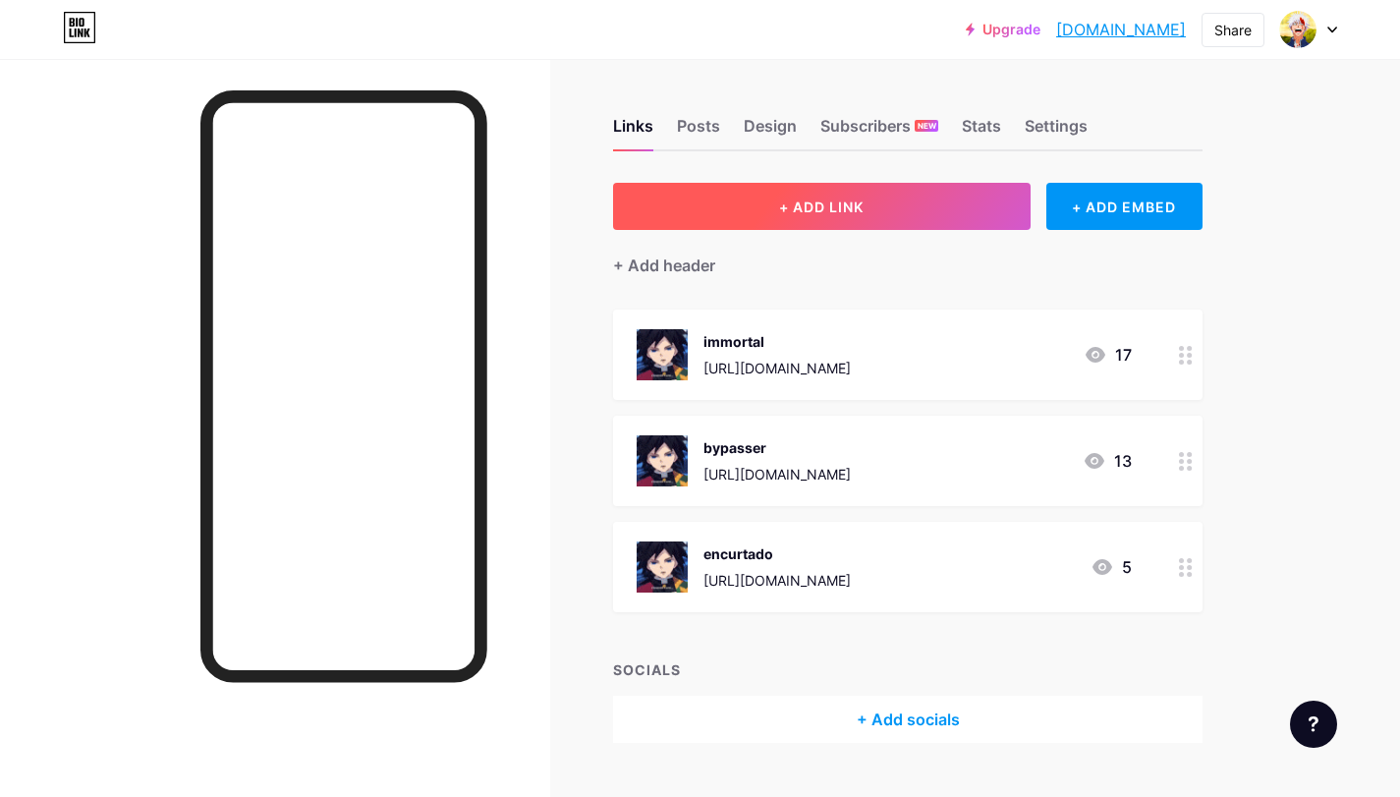
click at [773, 220] on button "+ ADD LINK" at bounding box center [821, 206] width 417 height 47
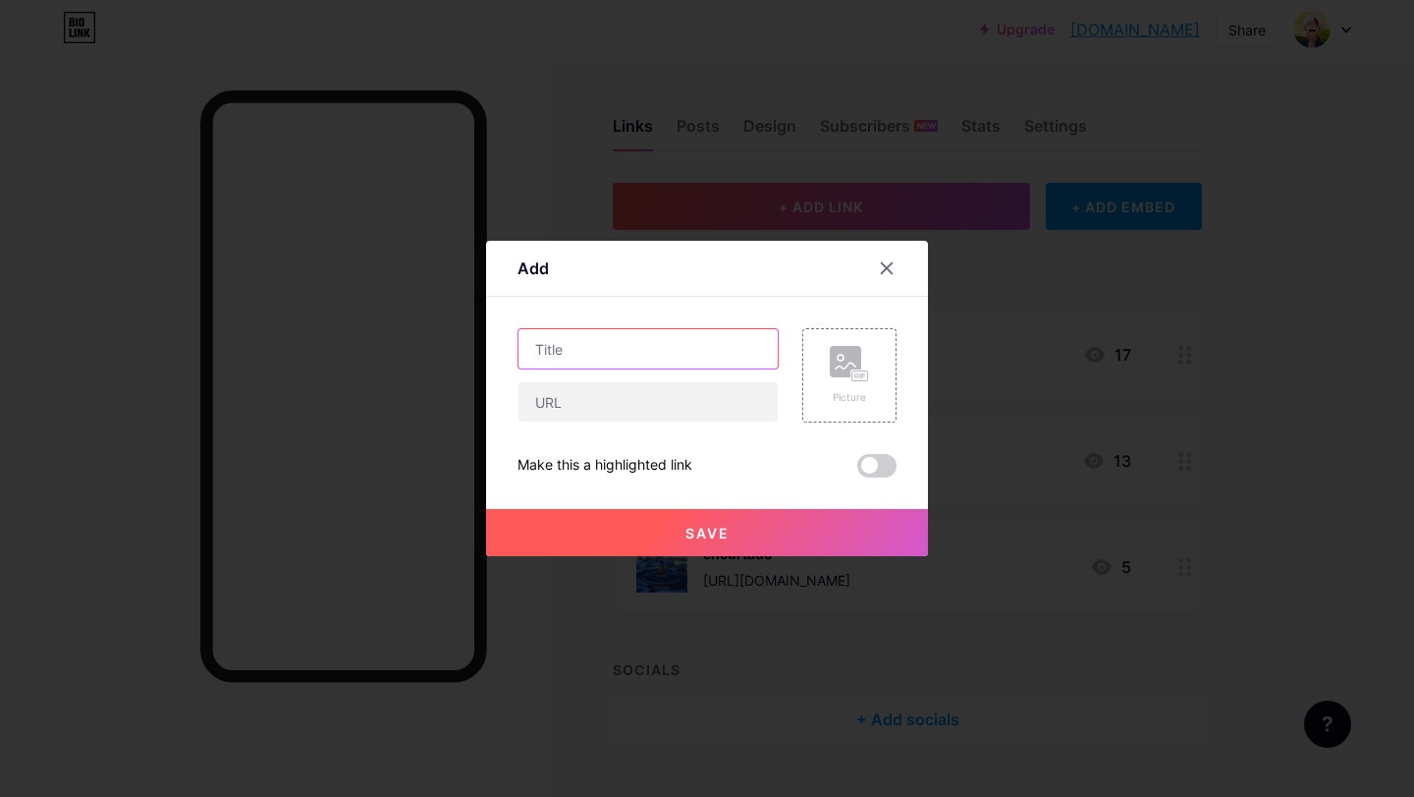
click at [597, 333] on input "text" at bounding box center [648, 348] width 259 height 39
type input "splunk"
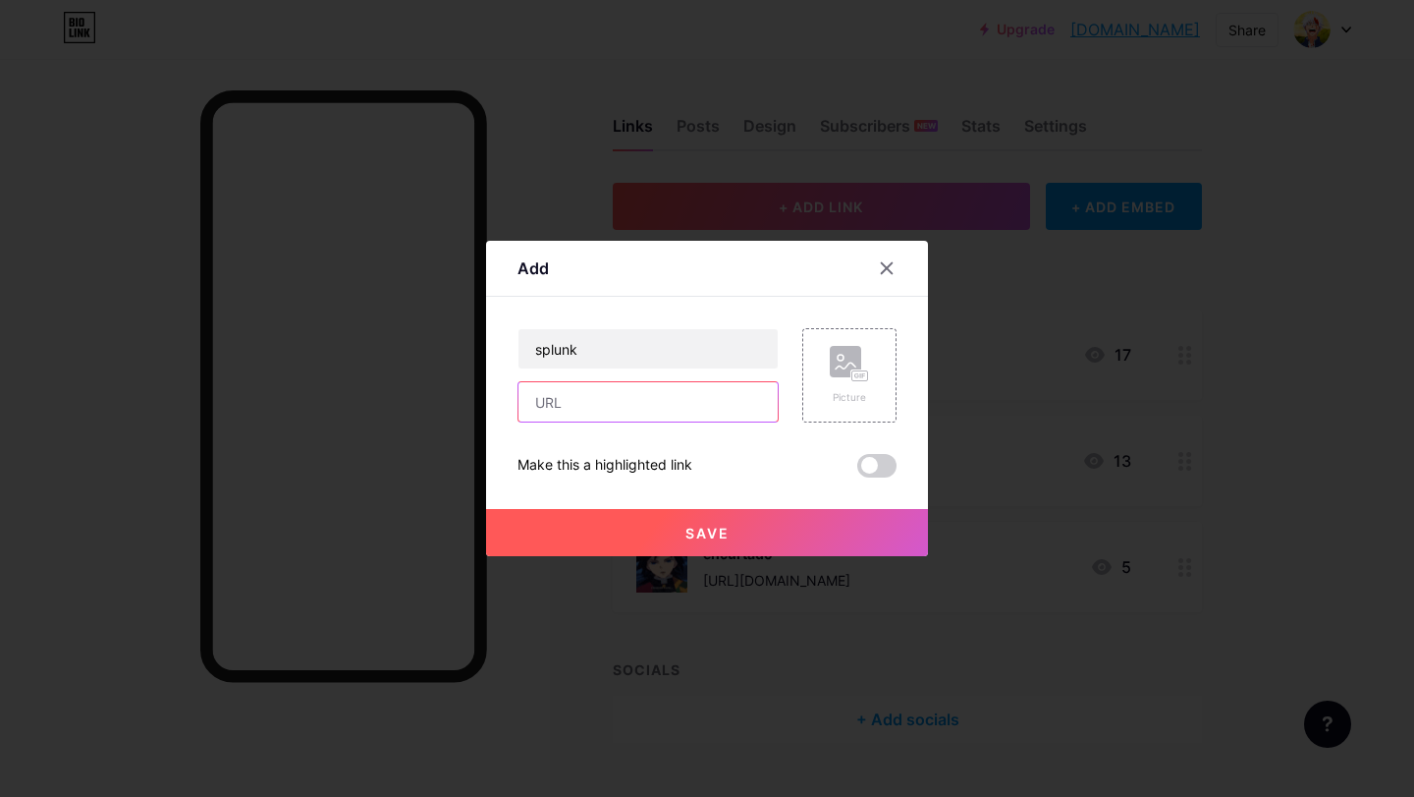
click at [628, 395] on input "text" at bounding box center [648, 401] width 259 height 39
paste input "[URL][DOMAIN_NAME]"
type input "[URL][DOMAIN_NAME]"
click at [704, 520] on button "Save" at bounding box center [707, 532] width 442 height 47
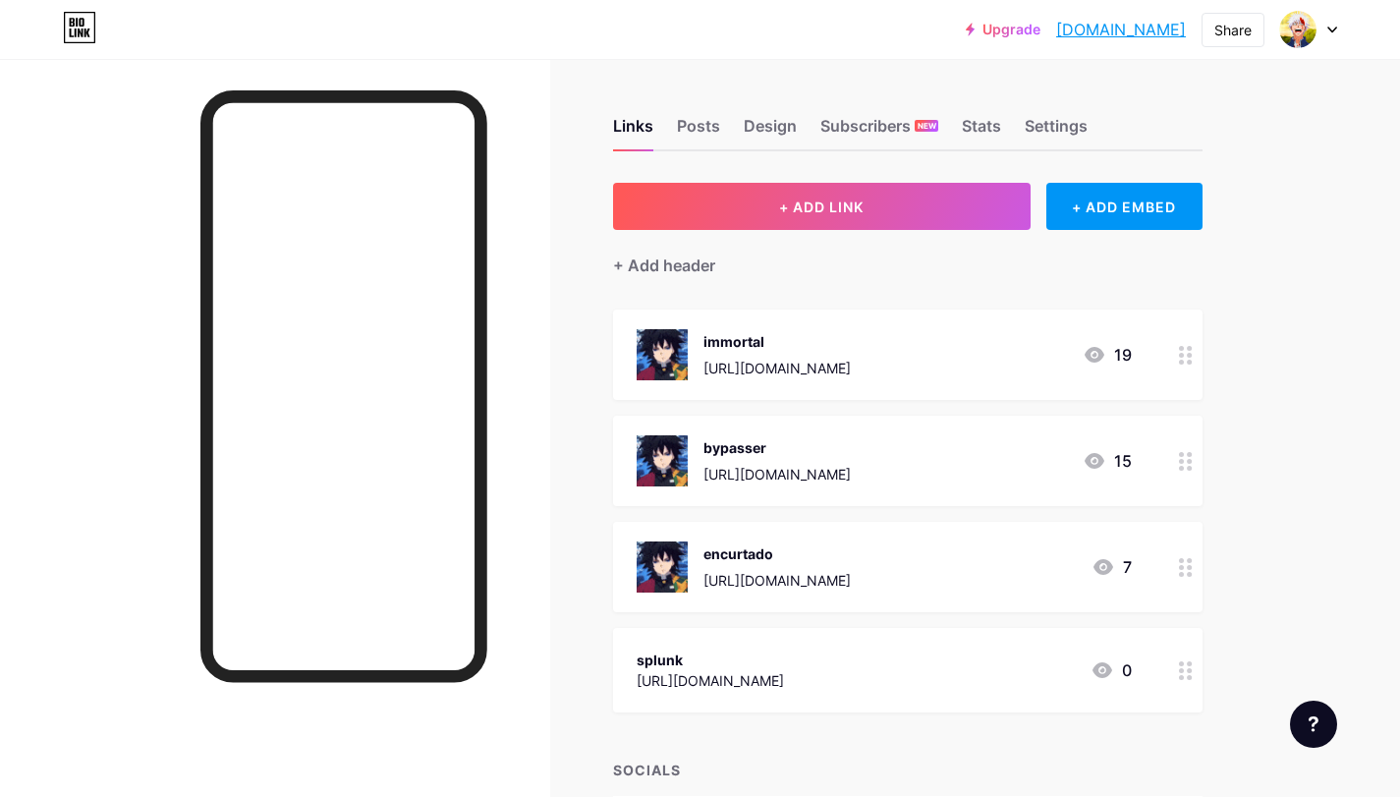
click at [620, 669] on div "splunk [URL][DOMAIN_NAME] 0" at bounding box center [907, 670] width 589 height 84
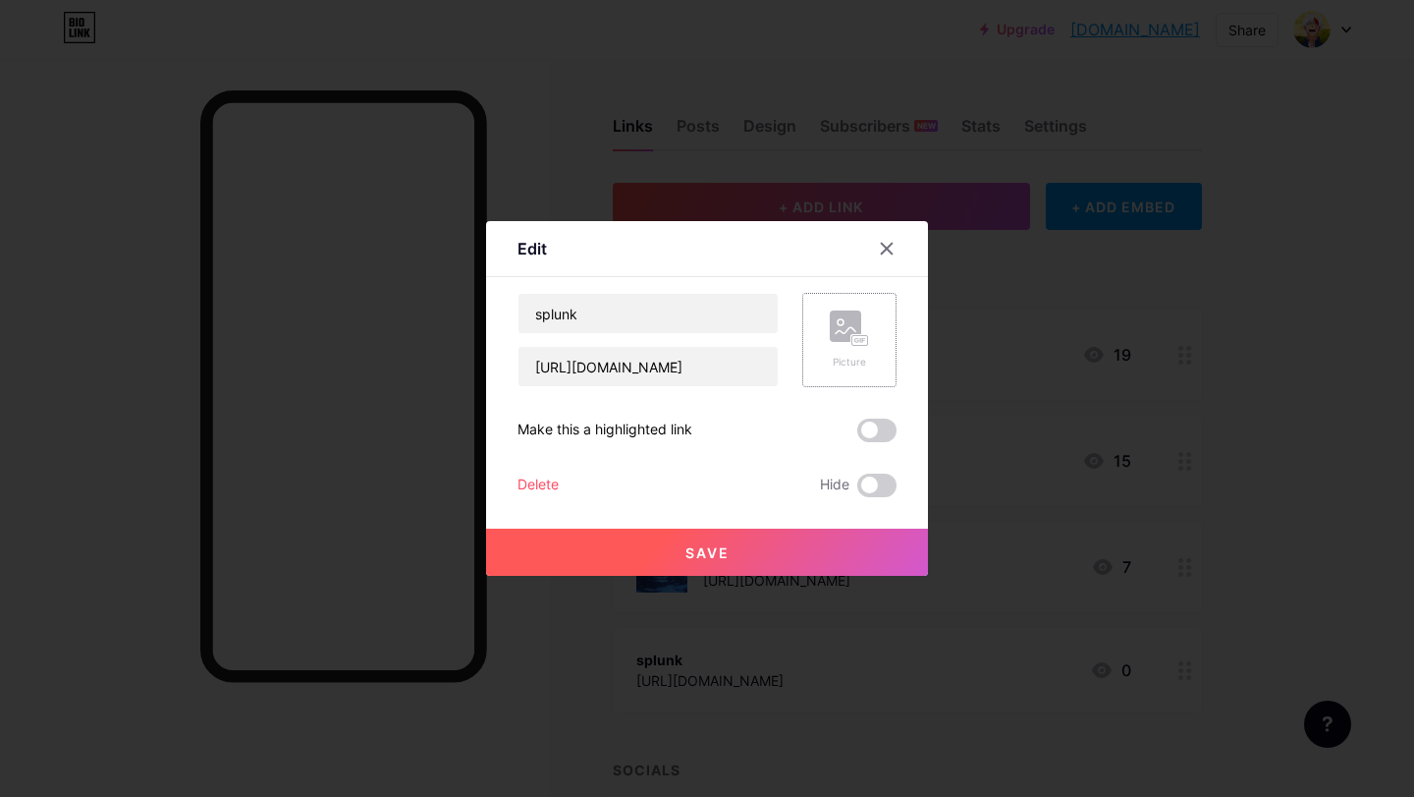
click at [830, 354] on div "Picture" at bounding box center [849, 339] width 39 height 59
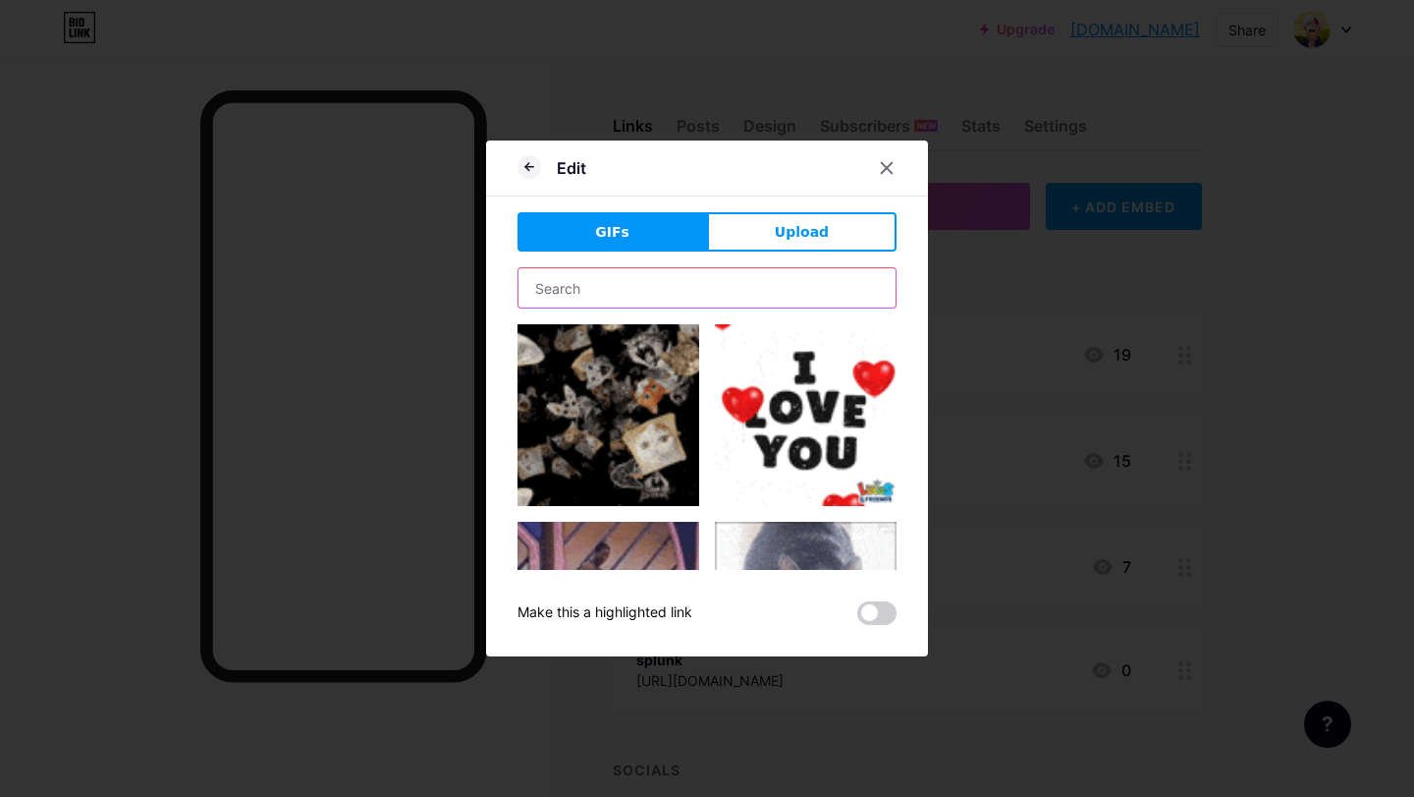
click at [576, 291] on input "text" at bounding box center [707, 287] width 377 height 39
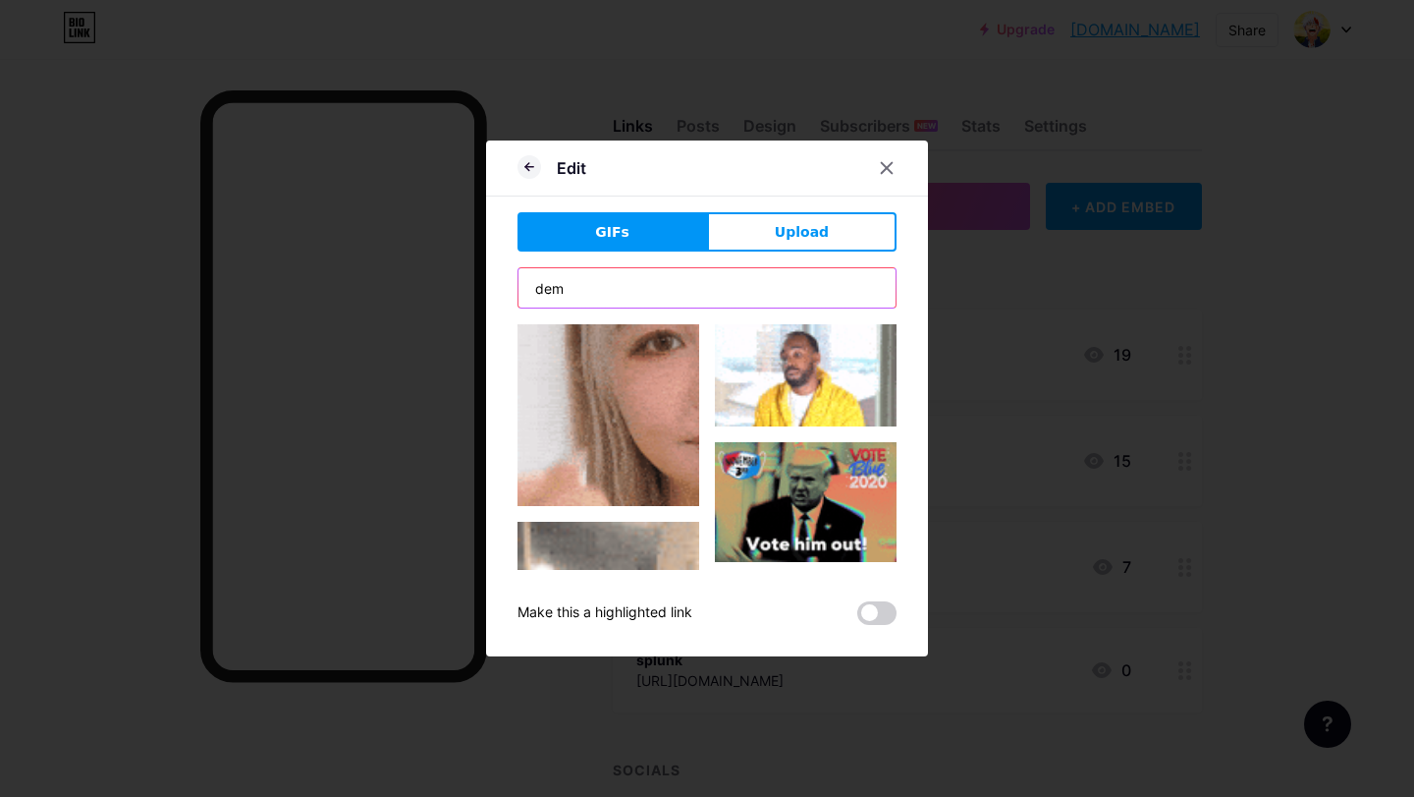
type input "demon slayer"
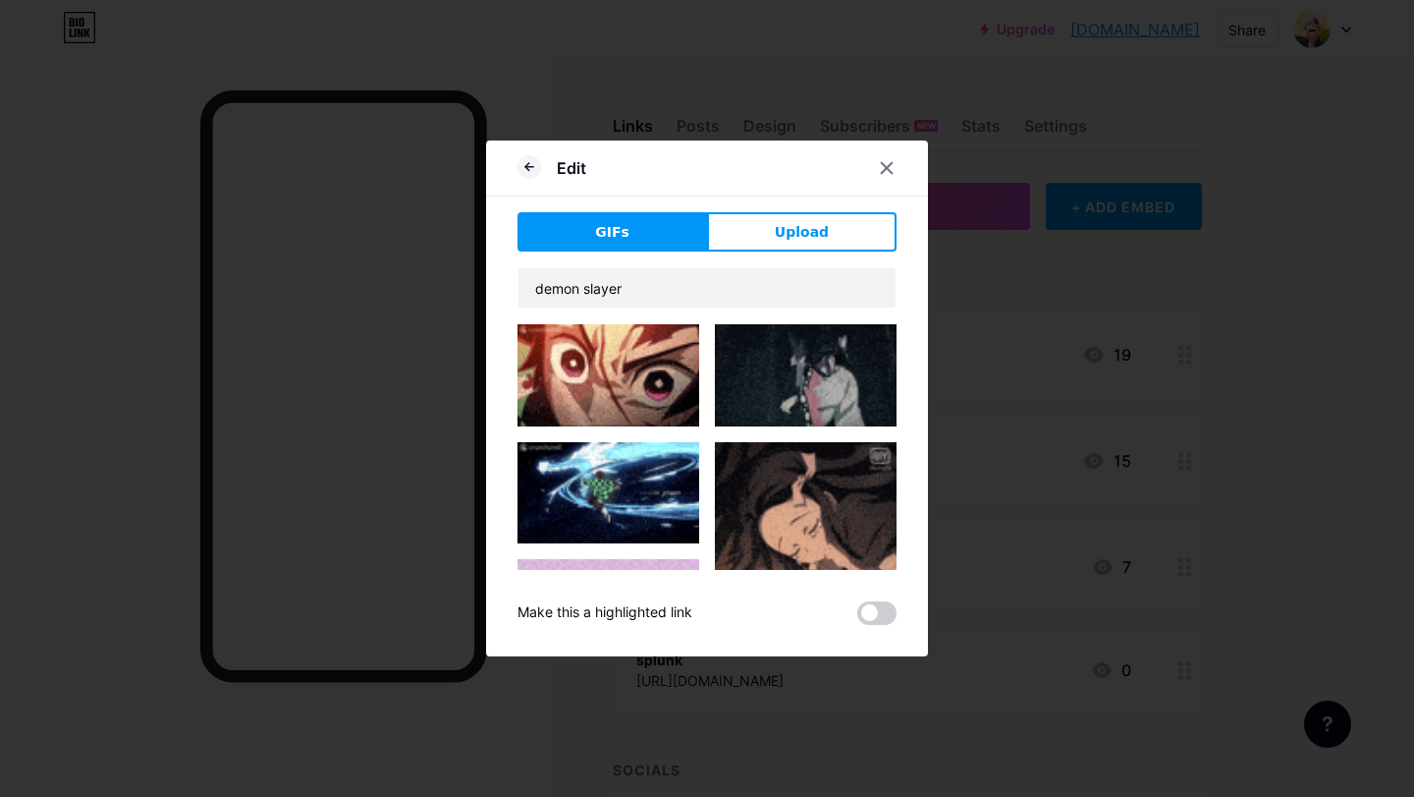
click at [577, 384] on img at bounding box center [609, 375] width 182 height 102
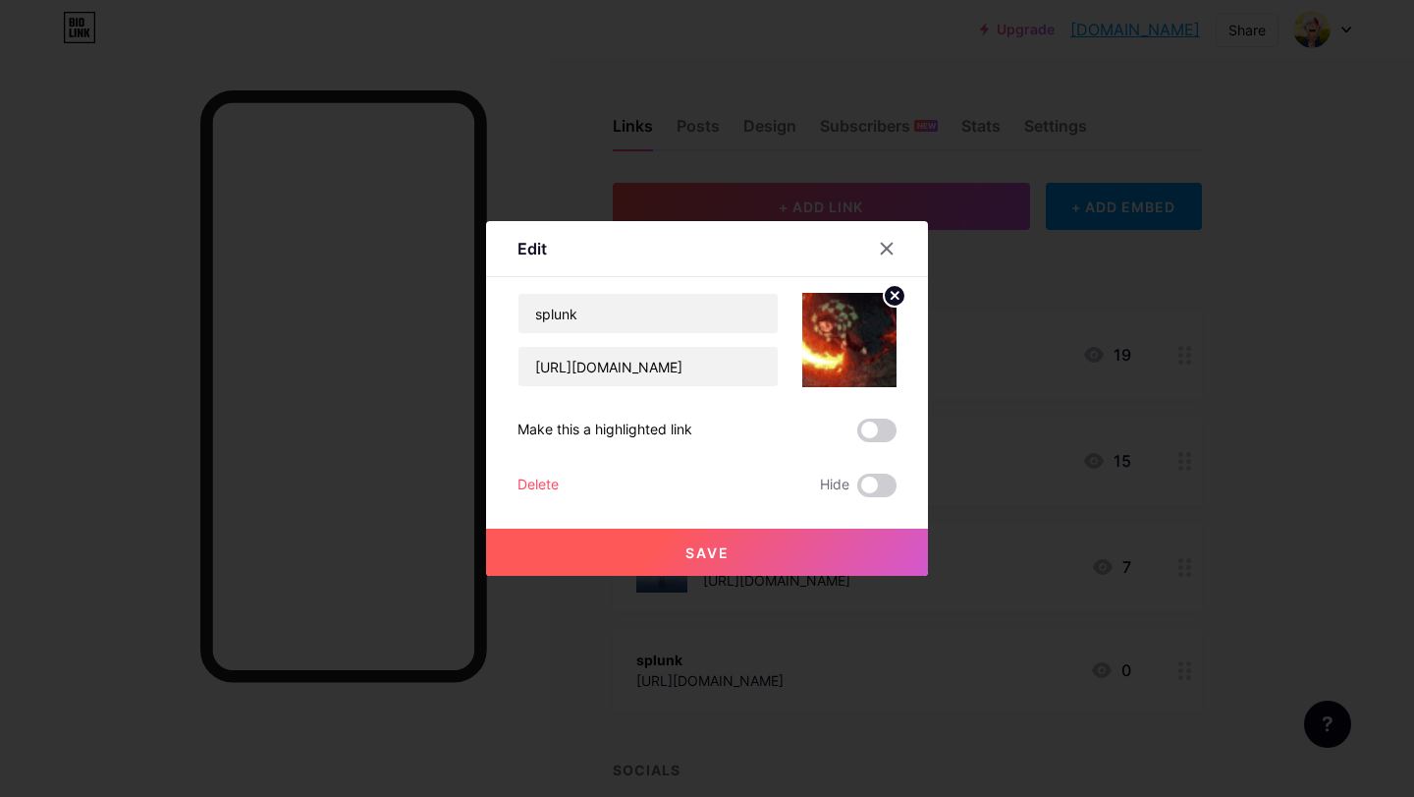
click at [696, 542] on button "Save" at bounding box center [707, 551] width 442 height 47
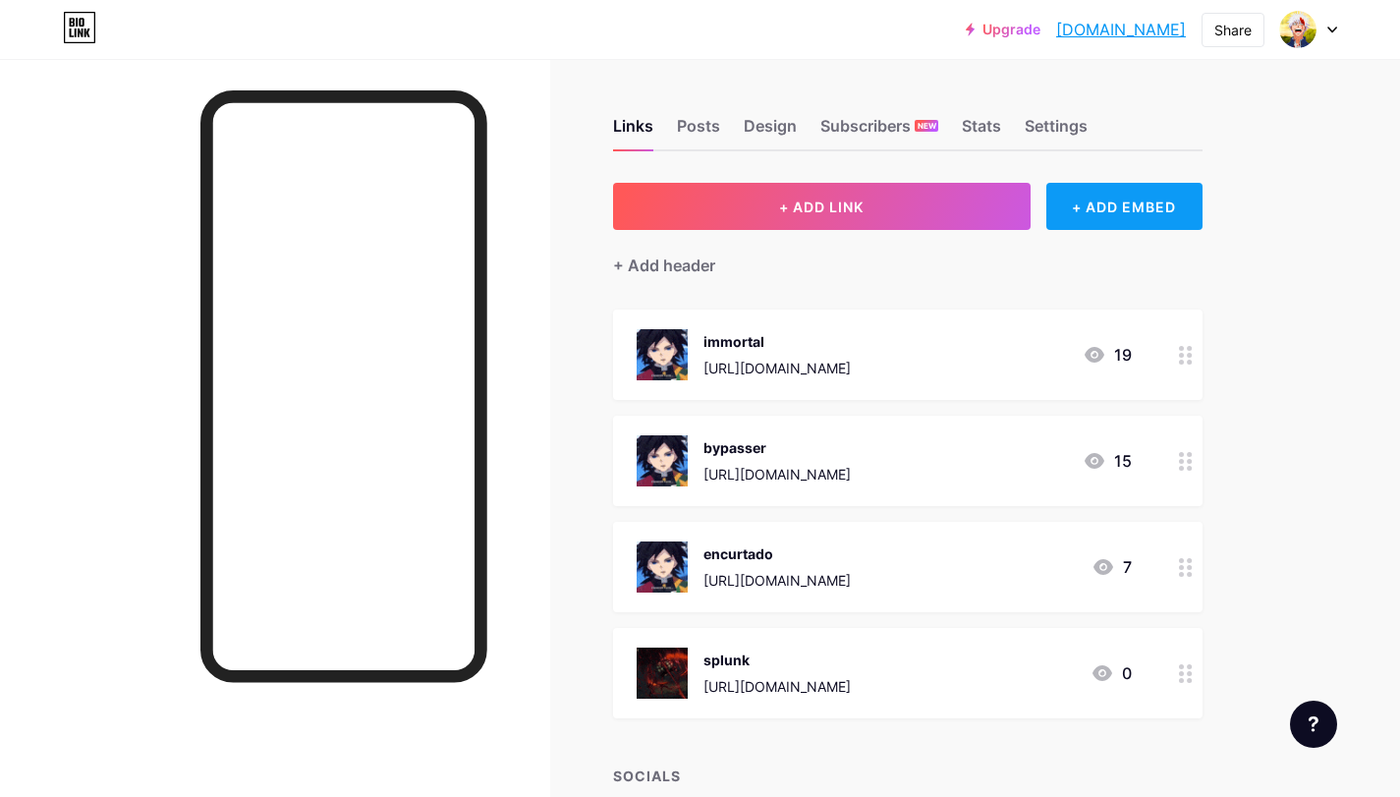
click at [1126, 205] on div "+ ADD EMBED" at bounding box center [1124, 206] width 156 height 47
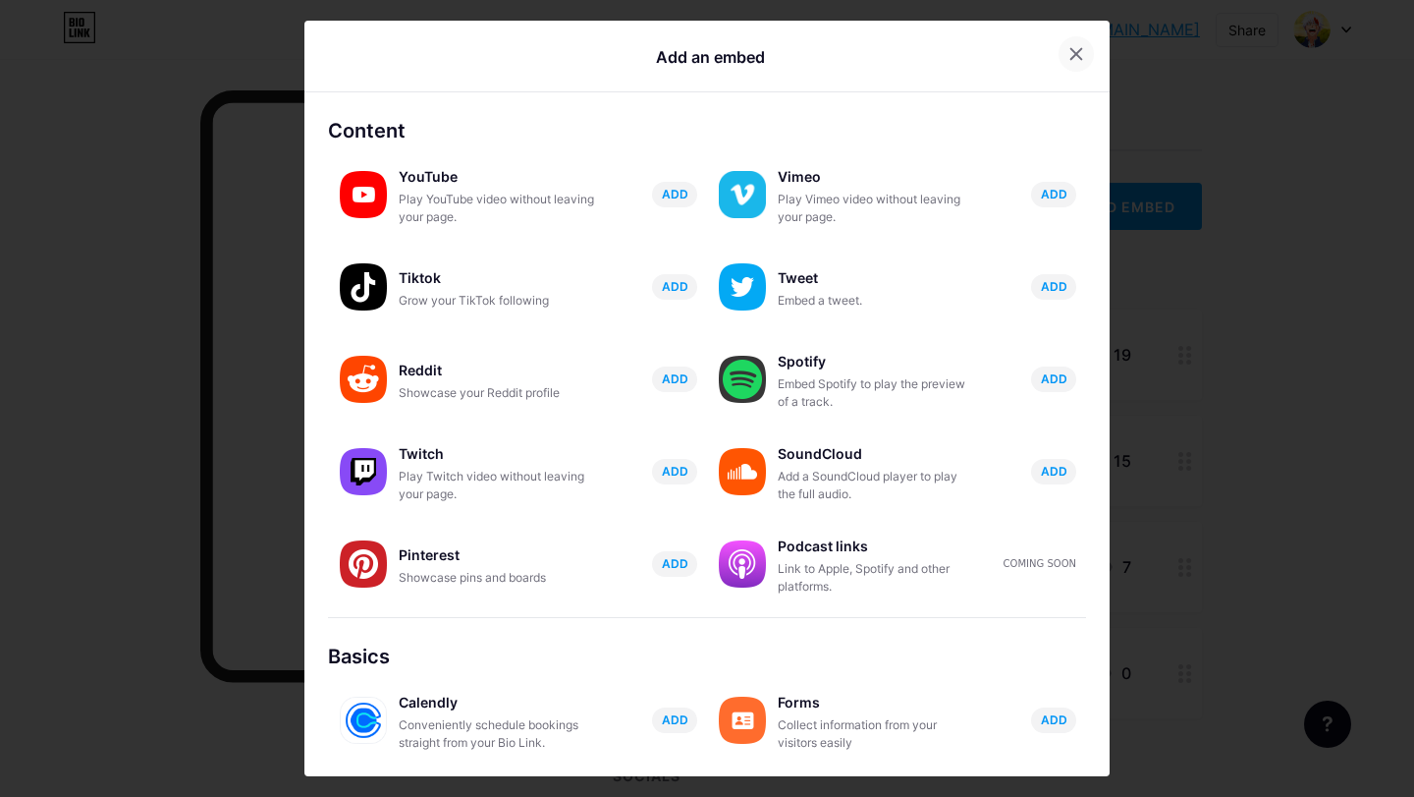
click at [1076, 64] on div at bounding box center [1076, 53] width 35 height 35
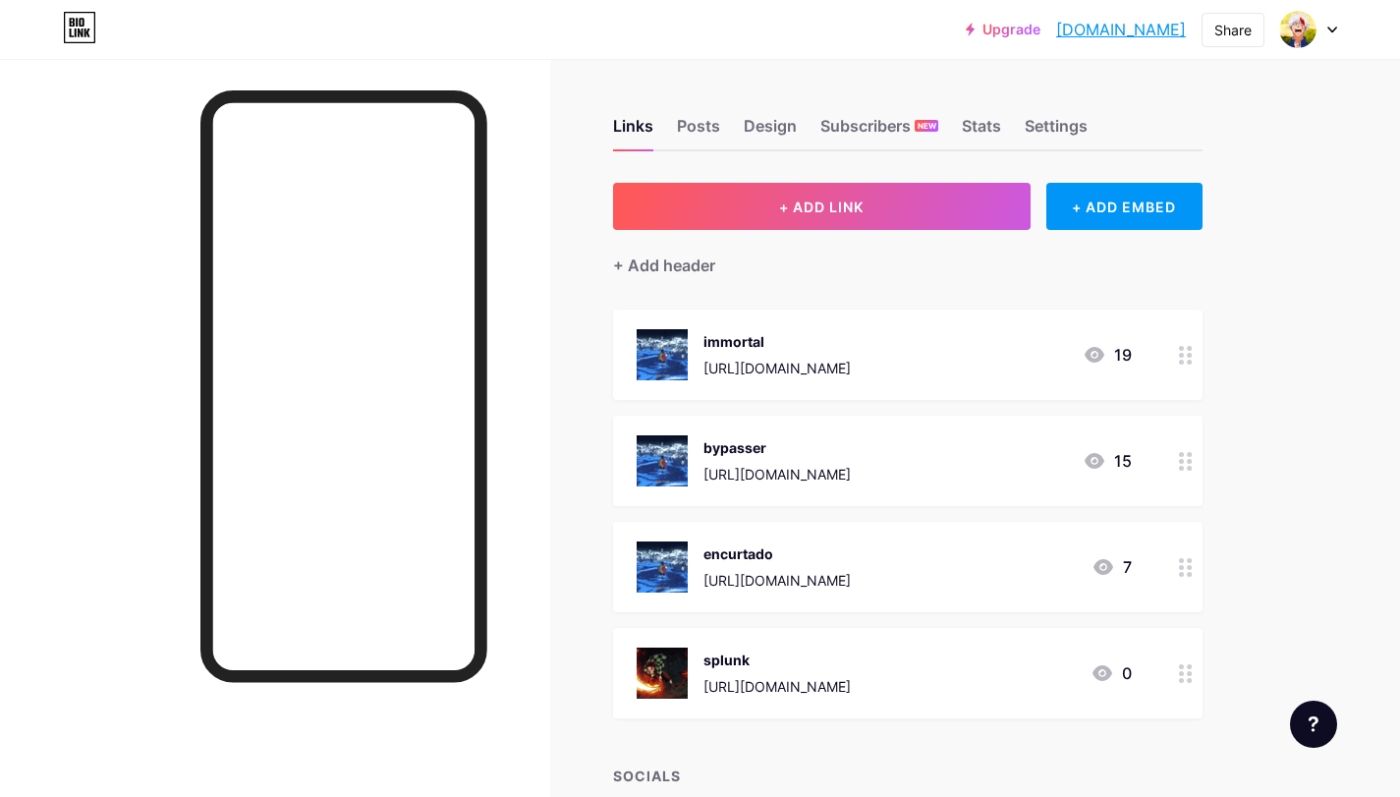
click at [1084, 32] on link "[DOMAIN_NAME]" at bounding box center [1121, 30] width 130 height 24
click at [788, 659] on div "splunk" at bounding box center [776, 659] width 147 height 21
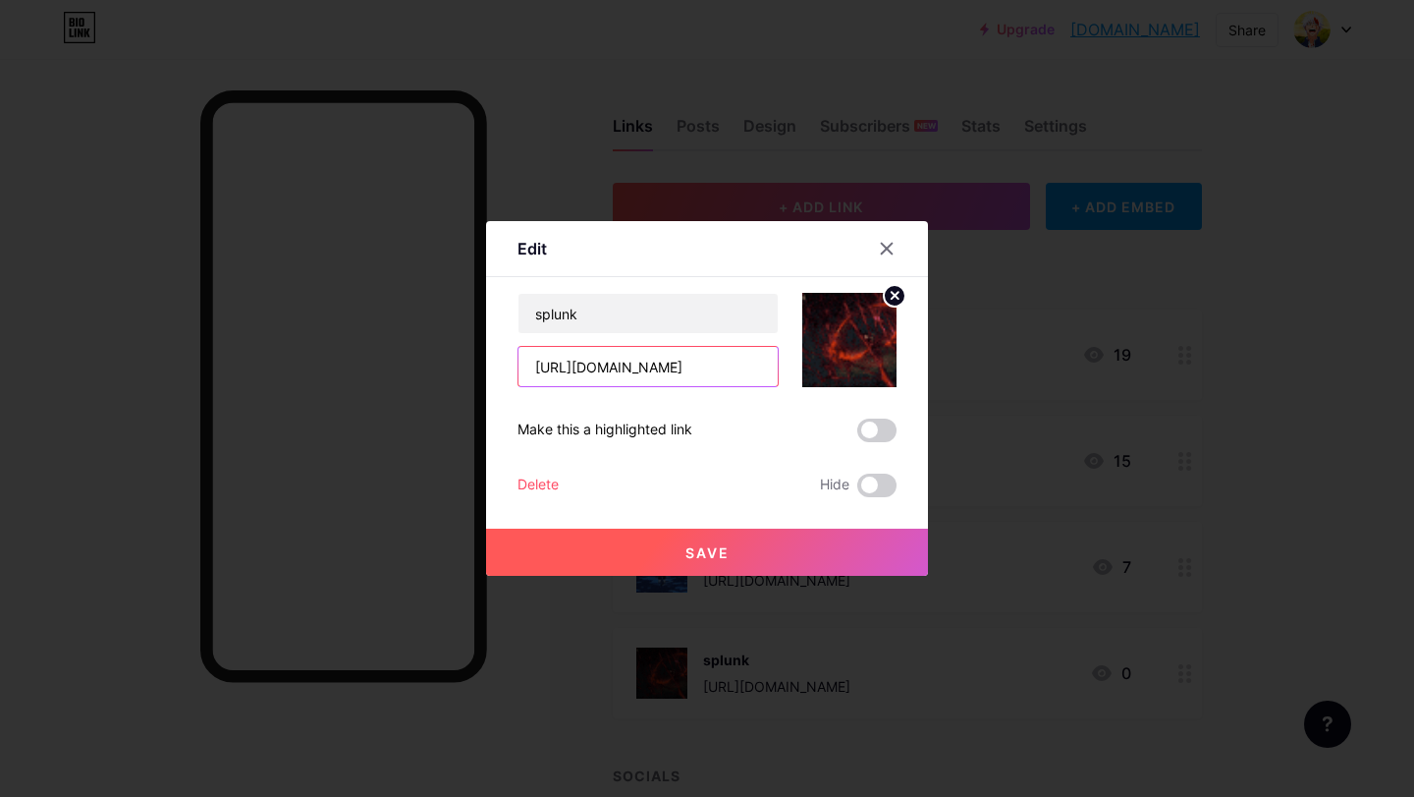
drag, startPoint x: 735, startPoint y: 384, endPoint x: 724, endPoint y: 373, distance: 15.3
click at [735, 383] on input "[URL][DOMAIN_NAME]" at bounding box center [648, 366] width 259 height 39
click at [724, 373] on input "[URL][DOMAIN_NAME]" at bounding box center [648, 366] width 259 height 39
click at [721, 544] on span "Save" at bounding box center [708, 552] width 44 height 17
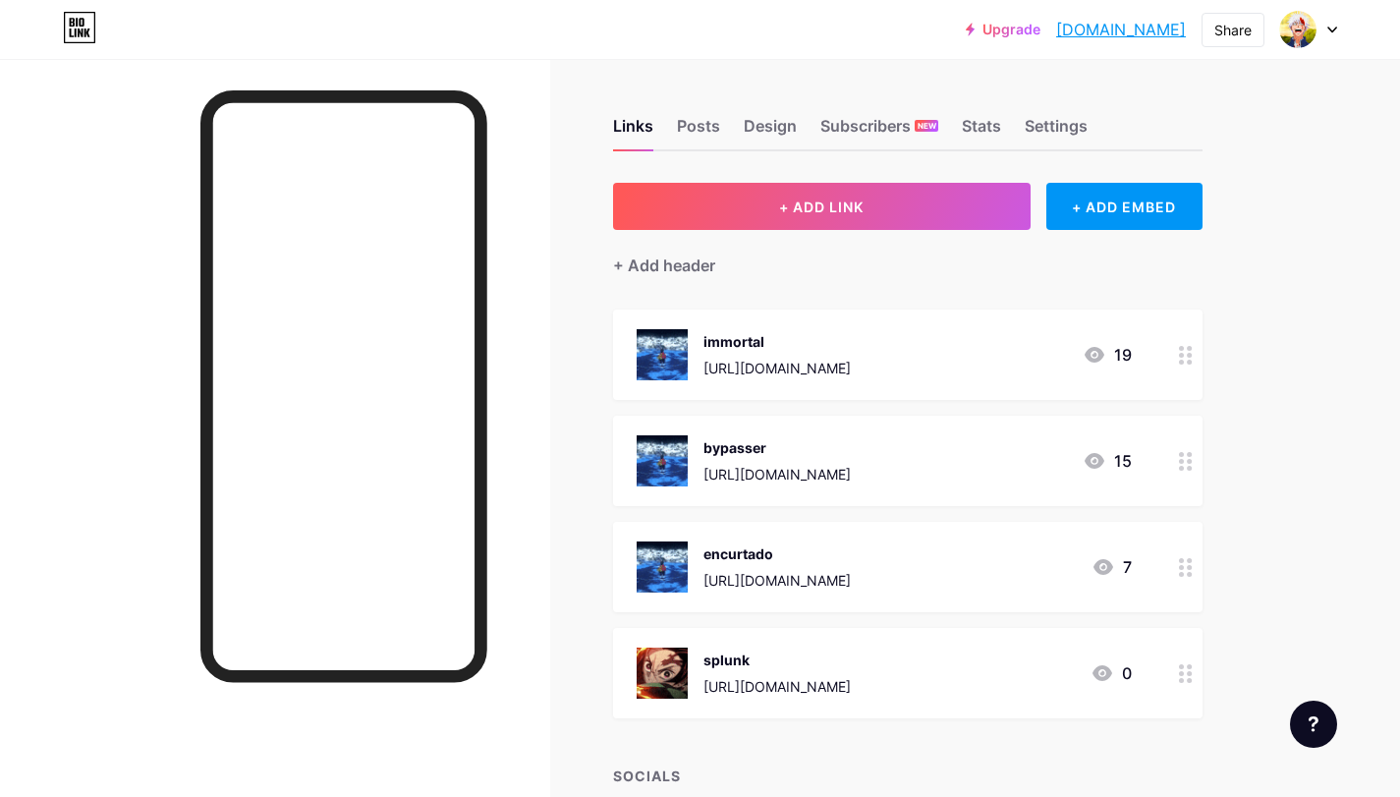
click at [554, 376] on div "Links Posts Design Subscribers NEW Stats Settings + ADD LINK + ADD EMBED + Add …" at bounding box center [642, 503] width 1285 height 888
